Goal: Transaction & Acquisition: Purchase product/service

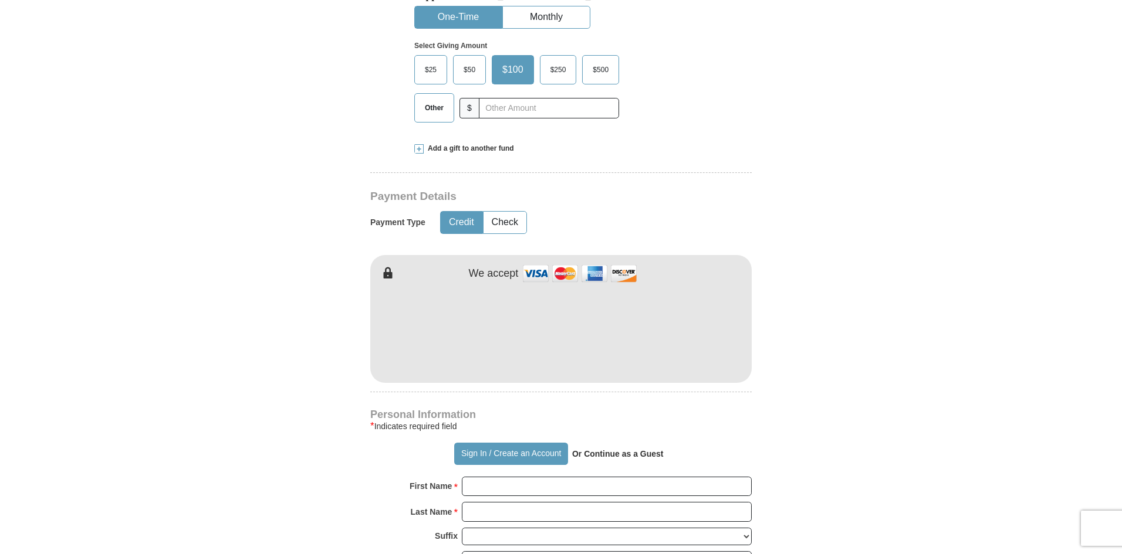
scroll to position [587, 0]
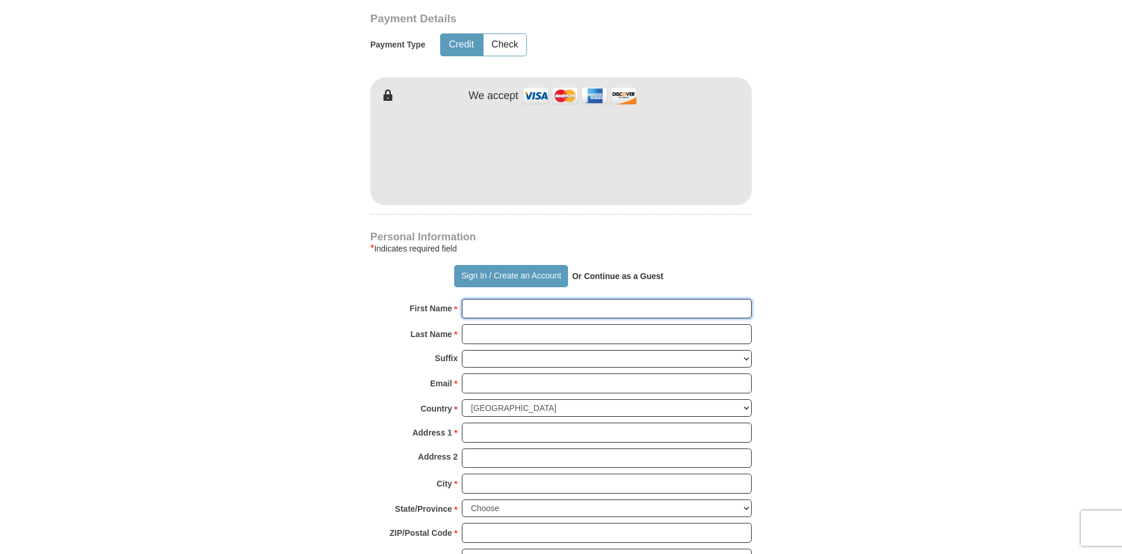
click at [486, 307] on input "First Name *" at bounding box center [607, 309] width 290 height 20
type input "[PERSON_NAME]"
click at [496, 338] on input "Last Name *" at bounding box center [607, 334] width 290 height 20
type input "[PERSON_NAME]"
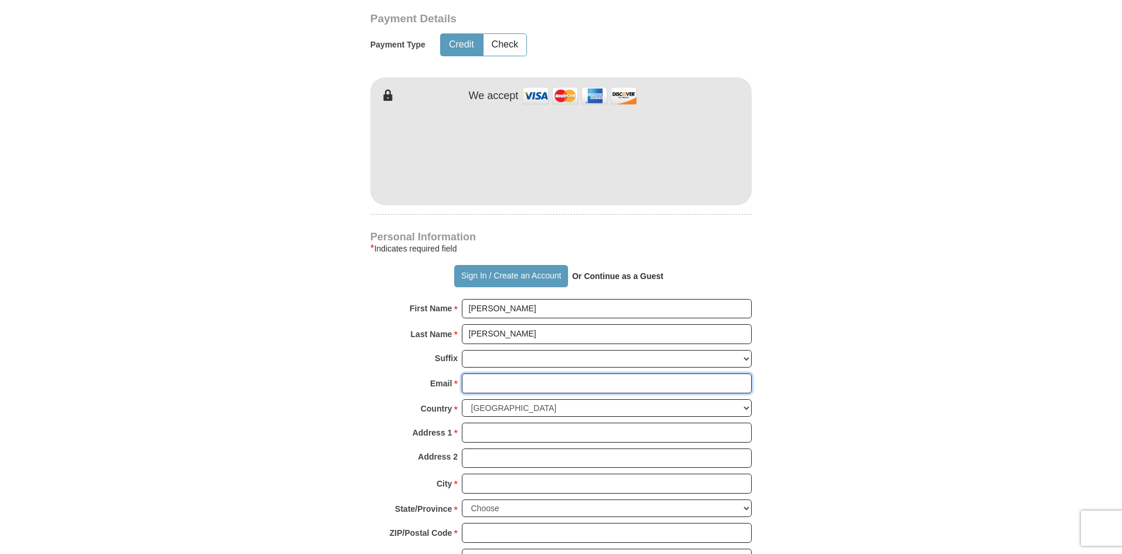
click at [487, 385] on input "Email *" at bounding box center [607, 384] width 290 height 20
type input "[EMAIL_ADDRESS][DOMAIN_NAME]"
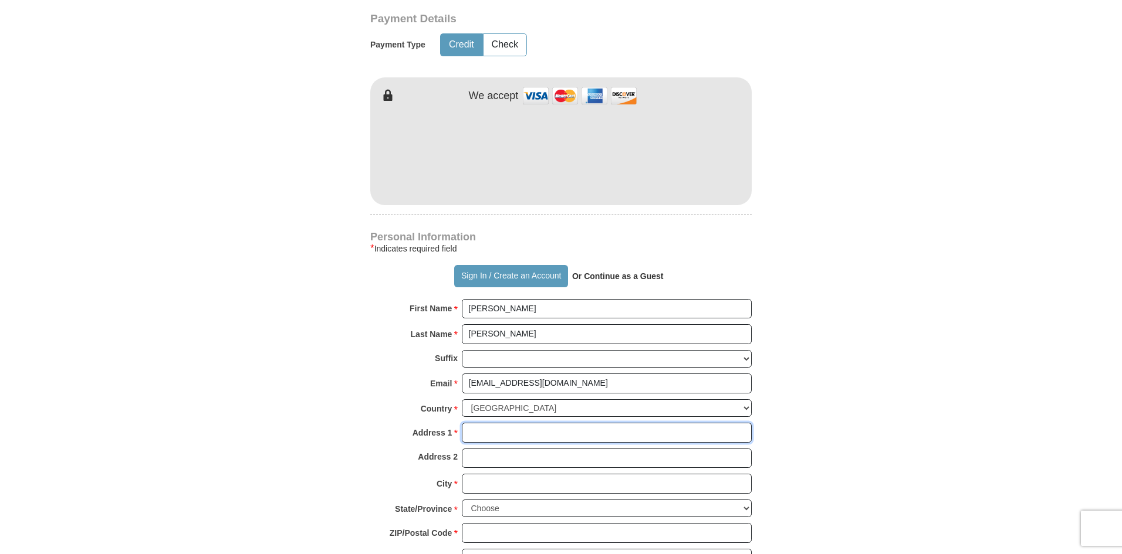
type input "[STREET_ADDRESS]"
type input "[GEOGRAPHIC_DATA]"
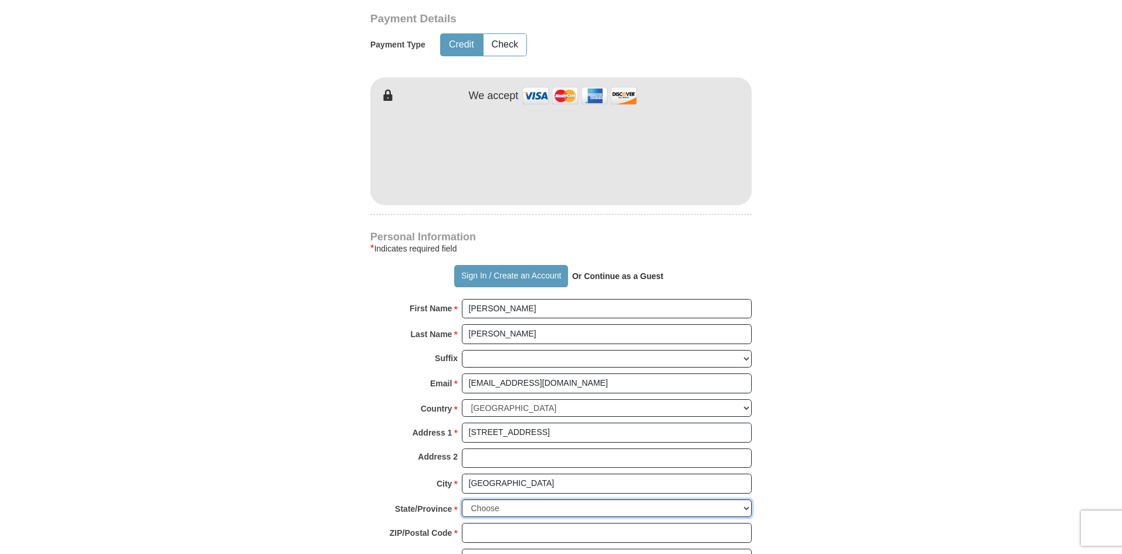
select select "TN"
type input "37209"
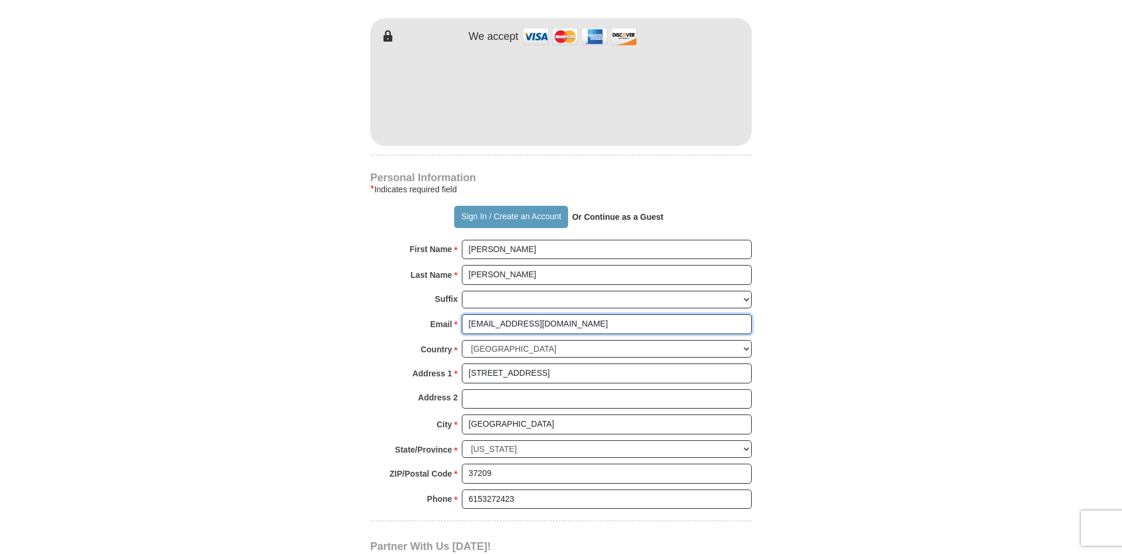
scroll to position [763, 0]
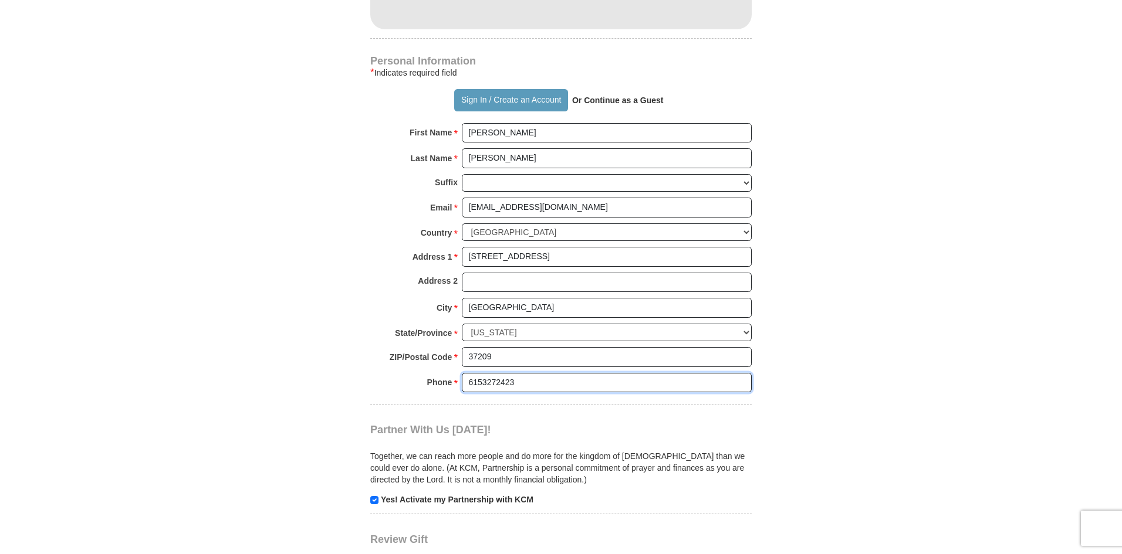
drag, startPoint x: 521, startPoint y: 384, endPoint x: 530, endPoint y: 379, distance: 10.8
click at [522, 384] on input "6153272423" at bounding box center [607, 383] width 290 height 20
type input "6155749675"
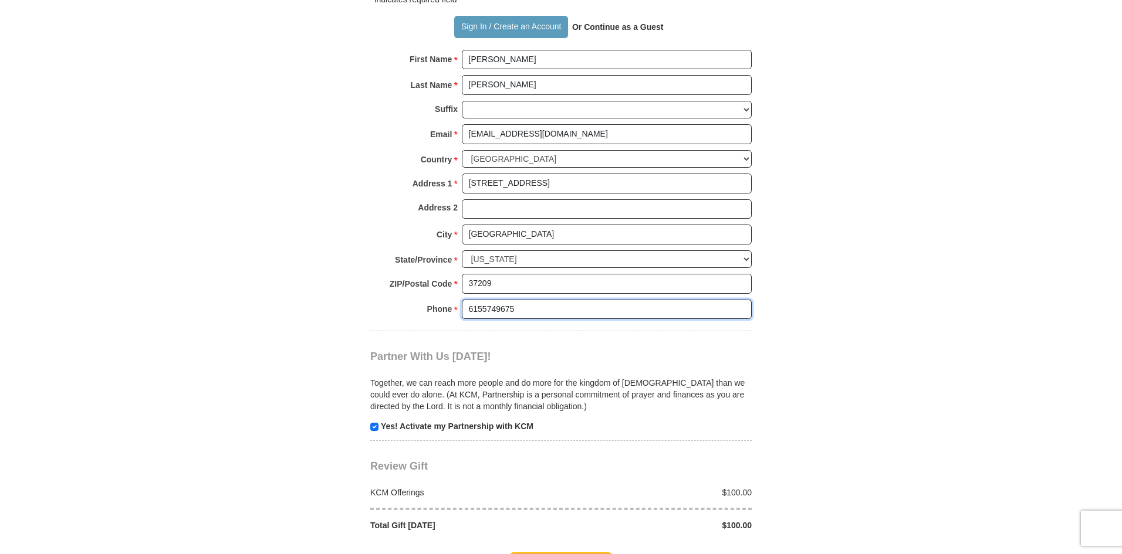
scroll to position [997, 0]
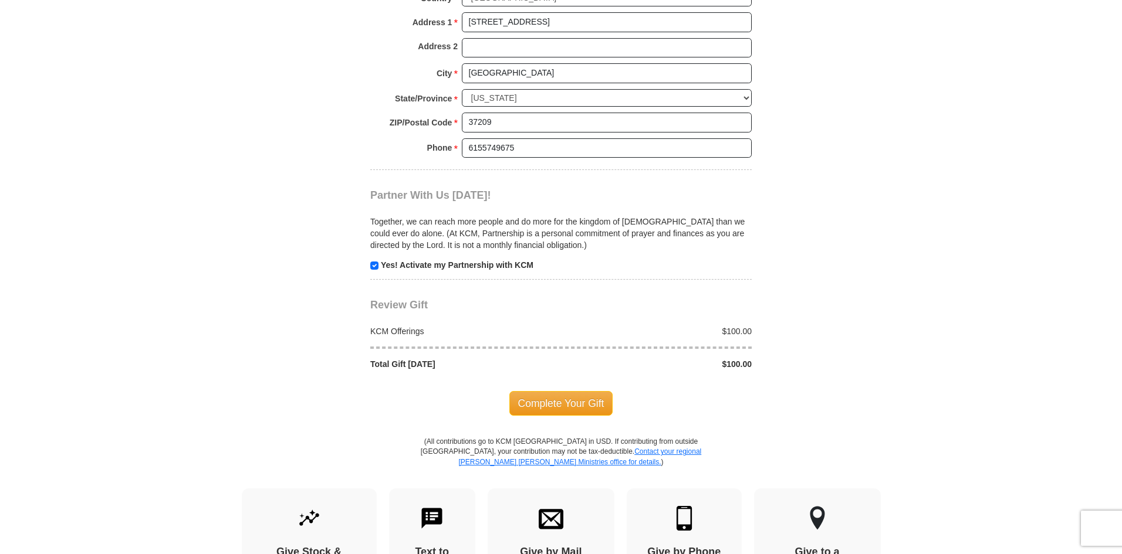
click at [575, 404] on span "Complete Your Gift" at bounding box center [561, 403] width 104 height 25
